Goal: Find specific page/section: Find specific page/section

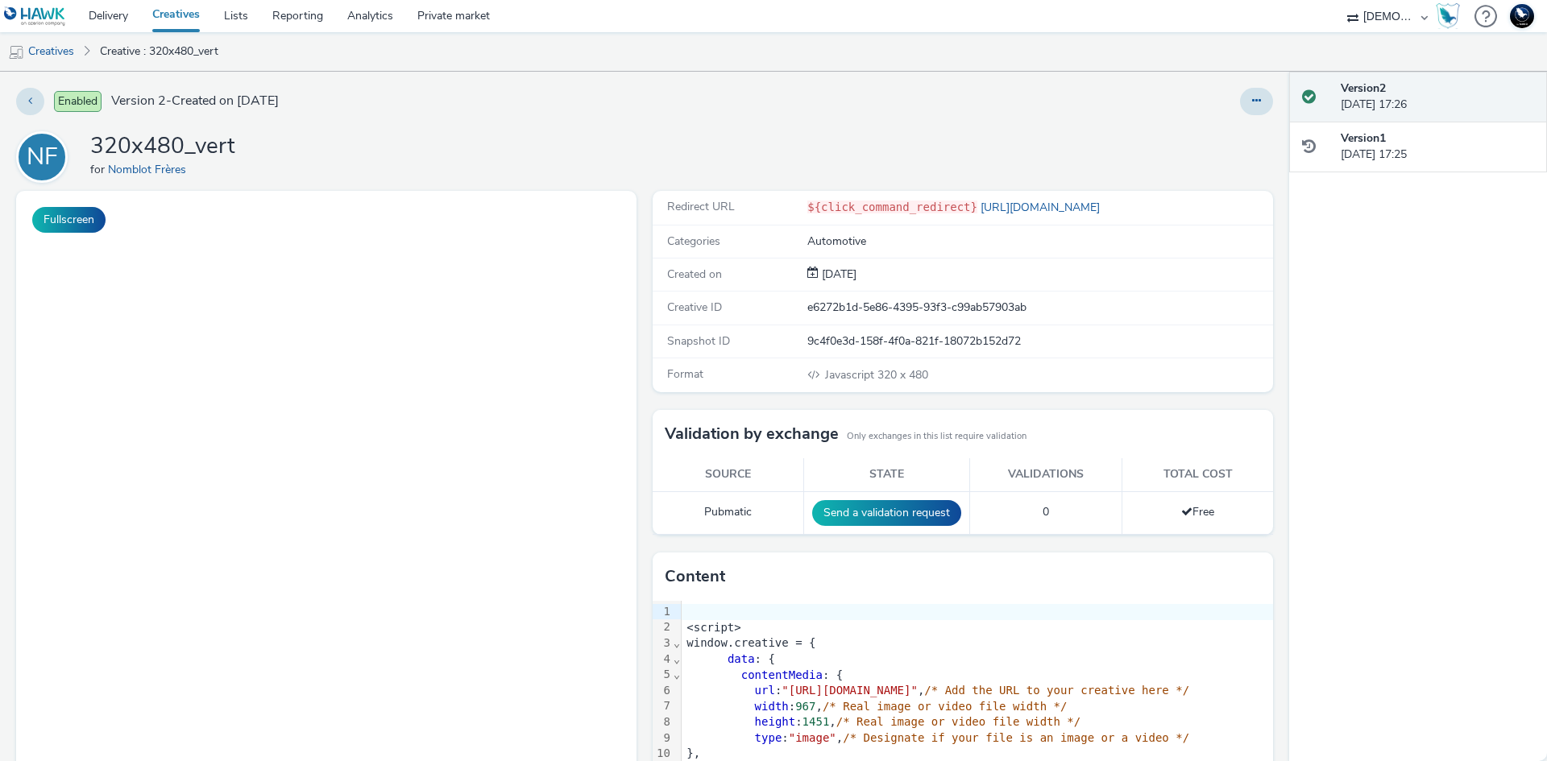
select select "f1ea096e-a0f1-4bb4-91b2-88bc28adcbb2"
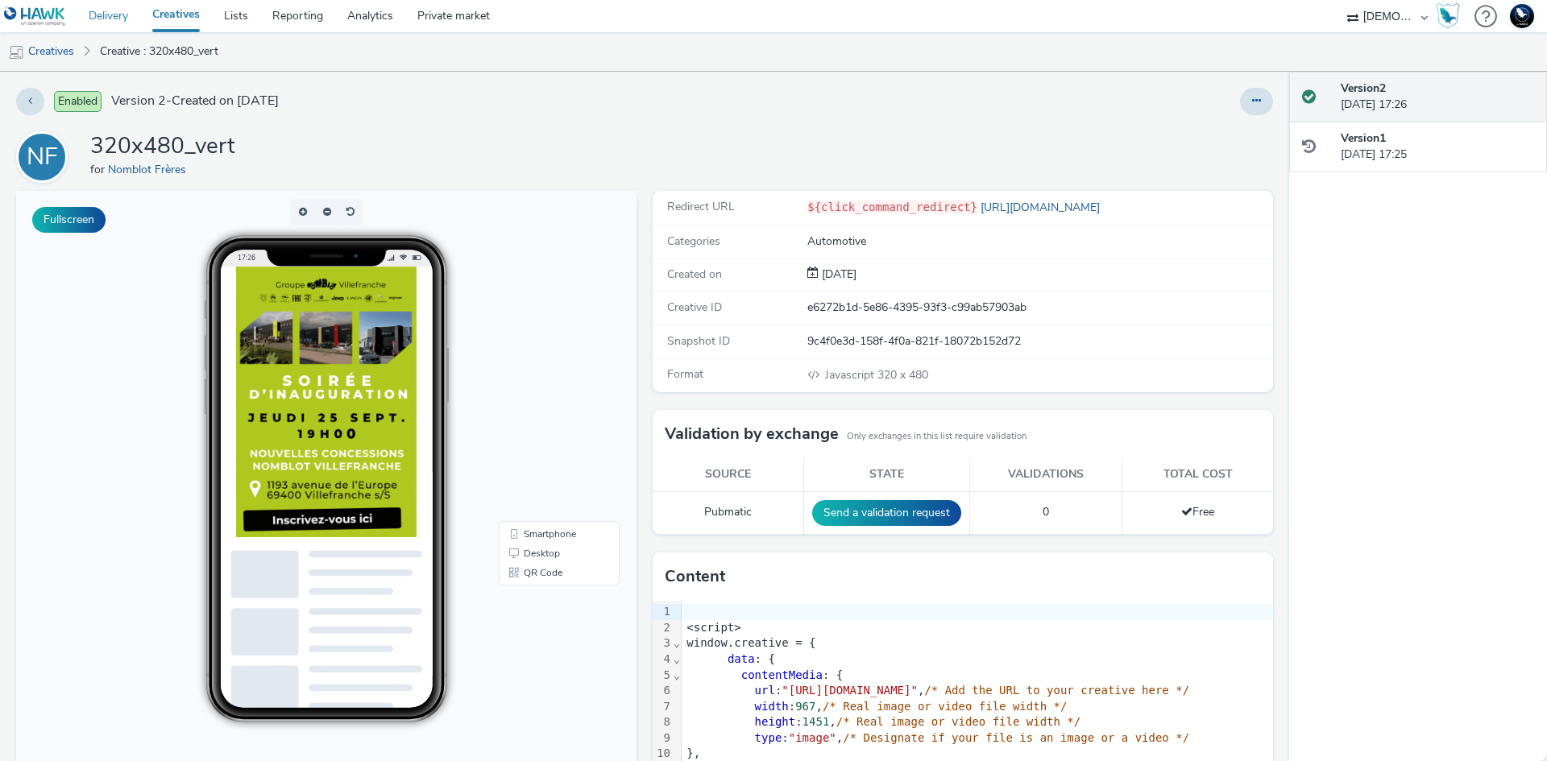
click at [97, 10] on link "Delivery" at bounding box center [109, 16] width 64 height 32
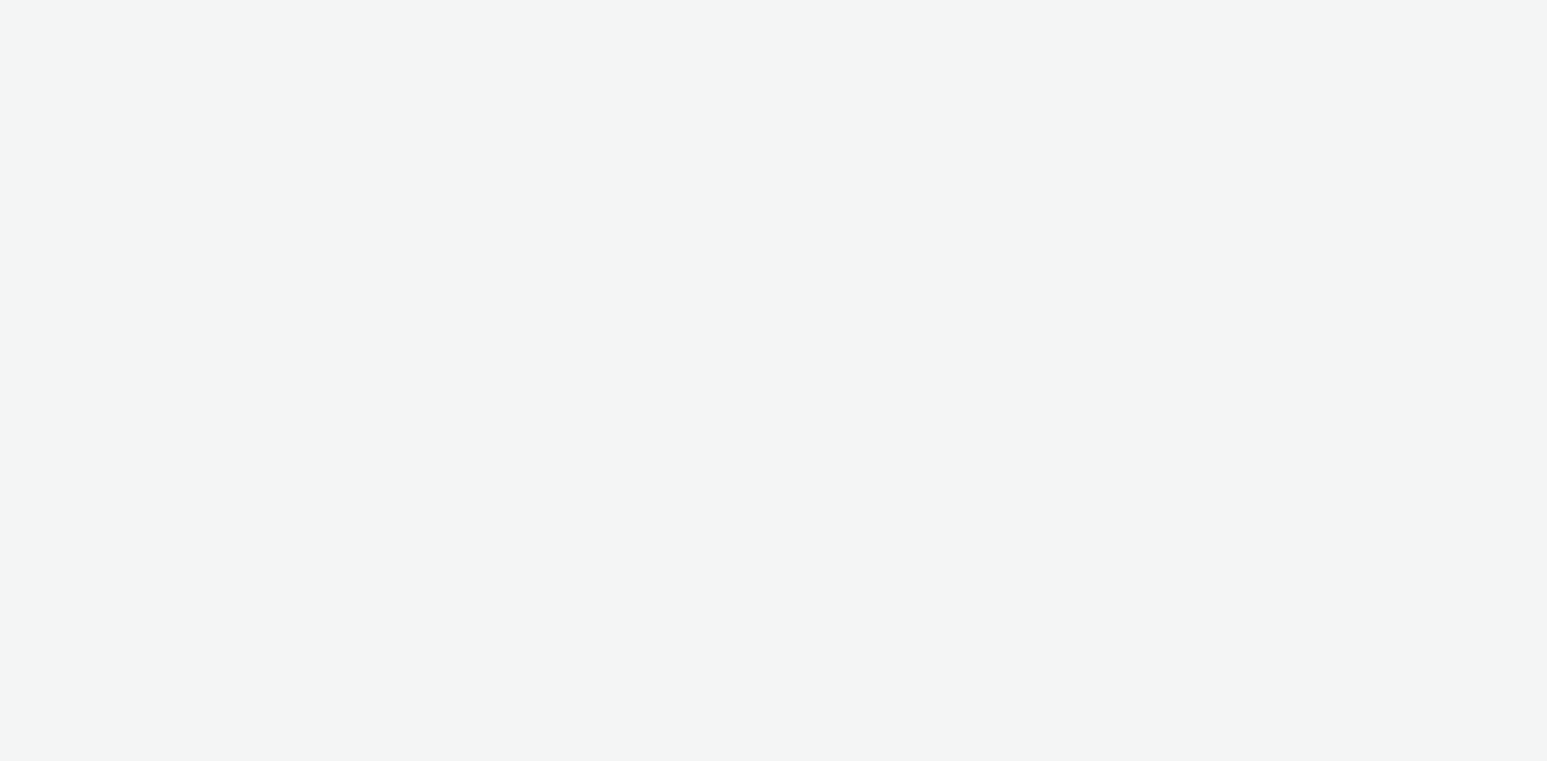
select select "7fb9550f-447d-4af1-9e6b-7fa31f96a92f"
